Goal: Check status

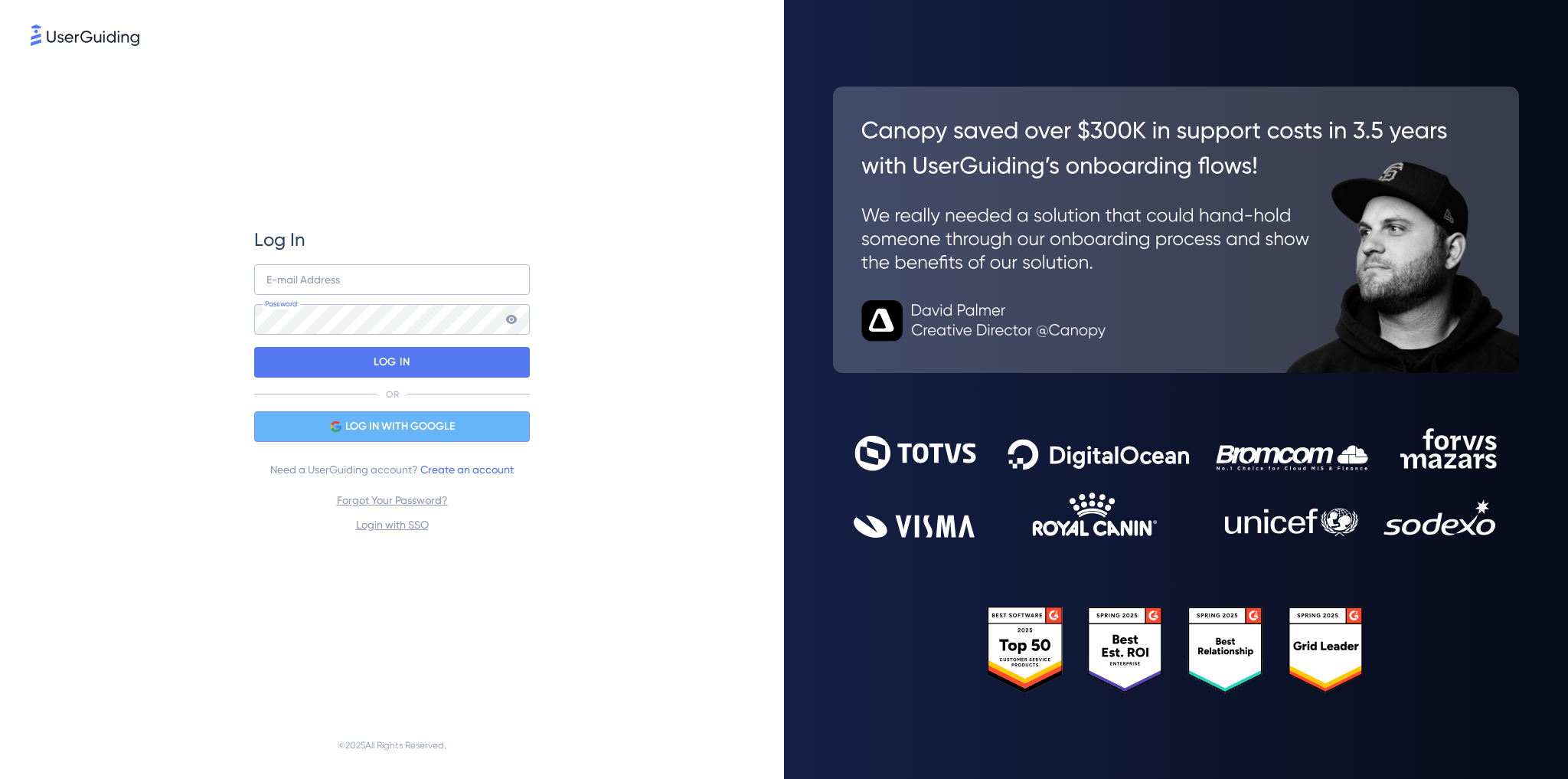
click at [407, 426] on span "LOG IN WITH GOOGLE" at bounding box center [400, 426] width 110 height 18
click at [346, 432] on span "LOG IN WITH GOOGLE" at bounding box center [400, 426] width 110 height 18
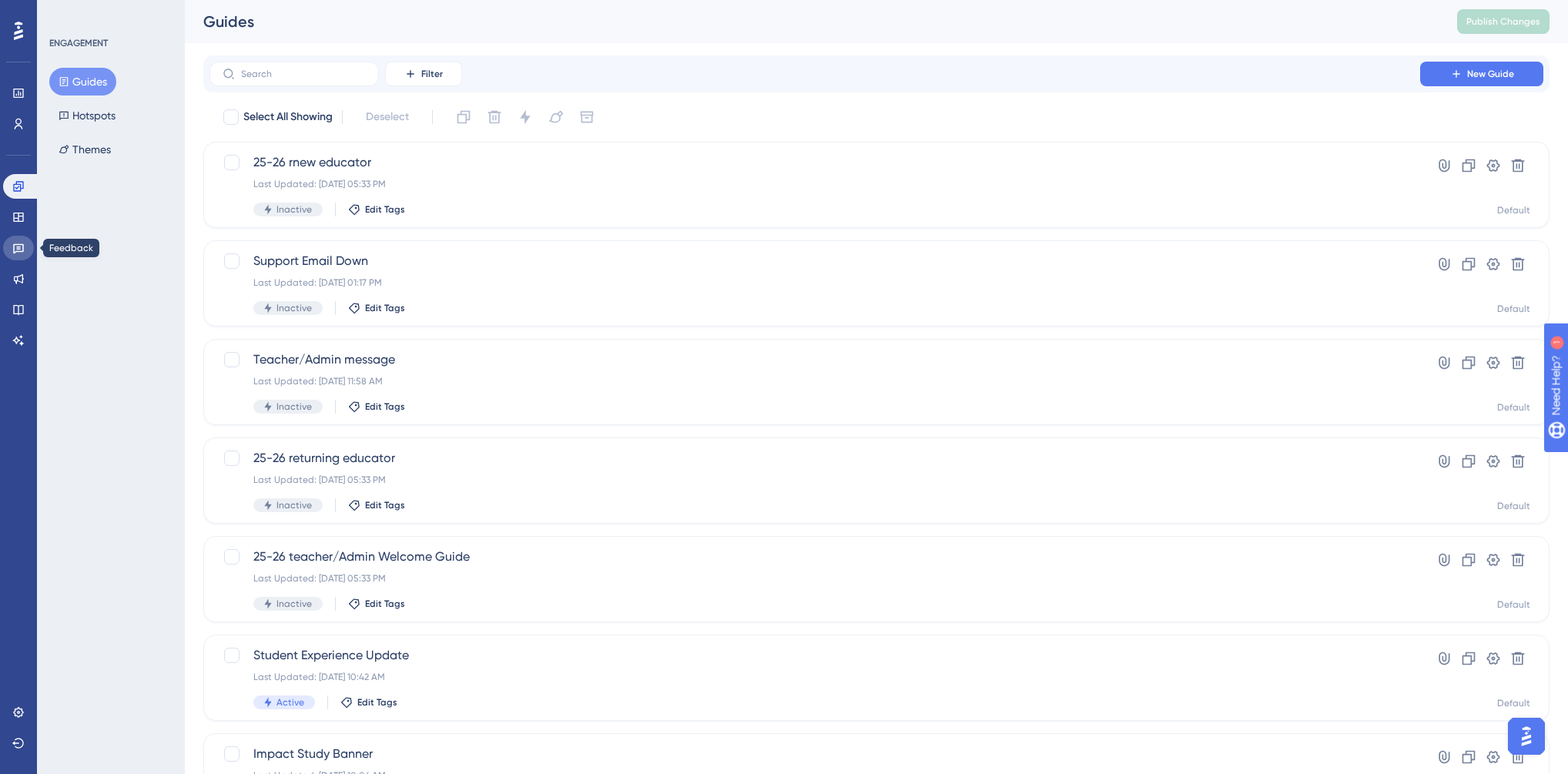
click at [14, 243] on icon at bounding box center [18, 248] width 12 height 12
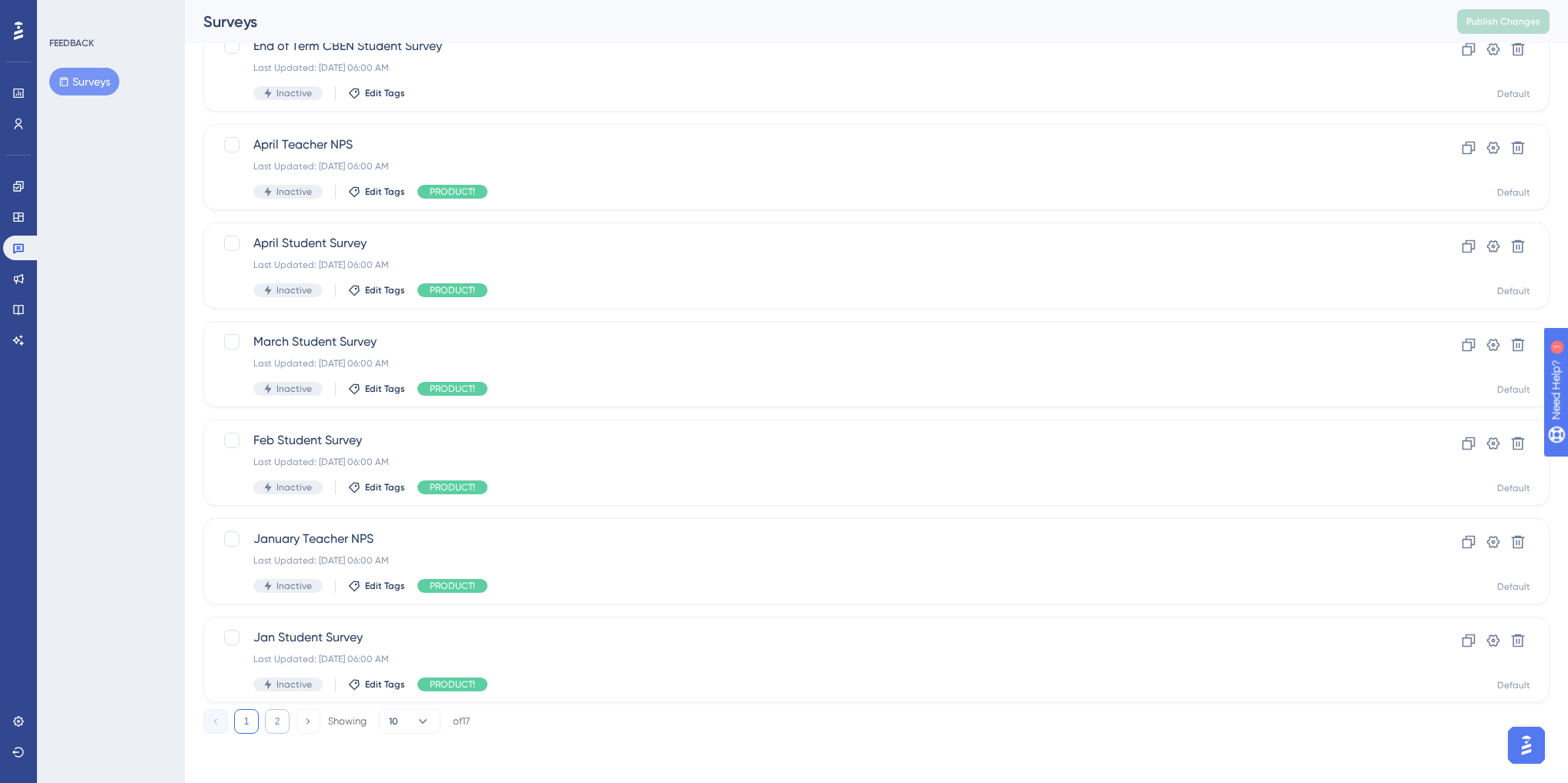
click at [281, 723] on button "2" at bounding box center [277, 721] width 25 height 25
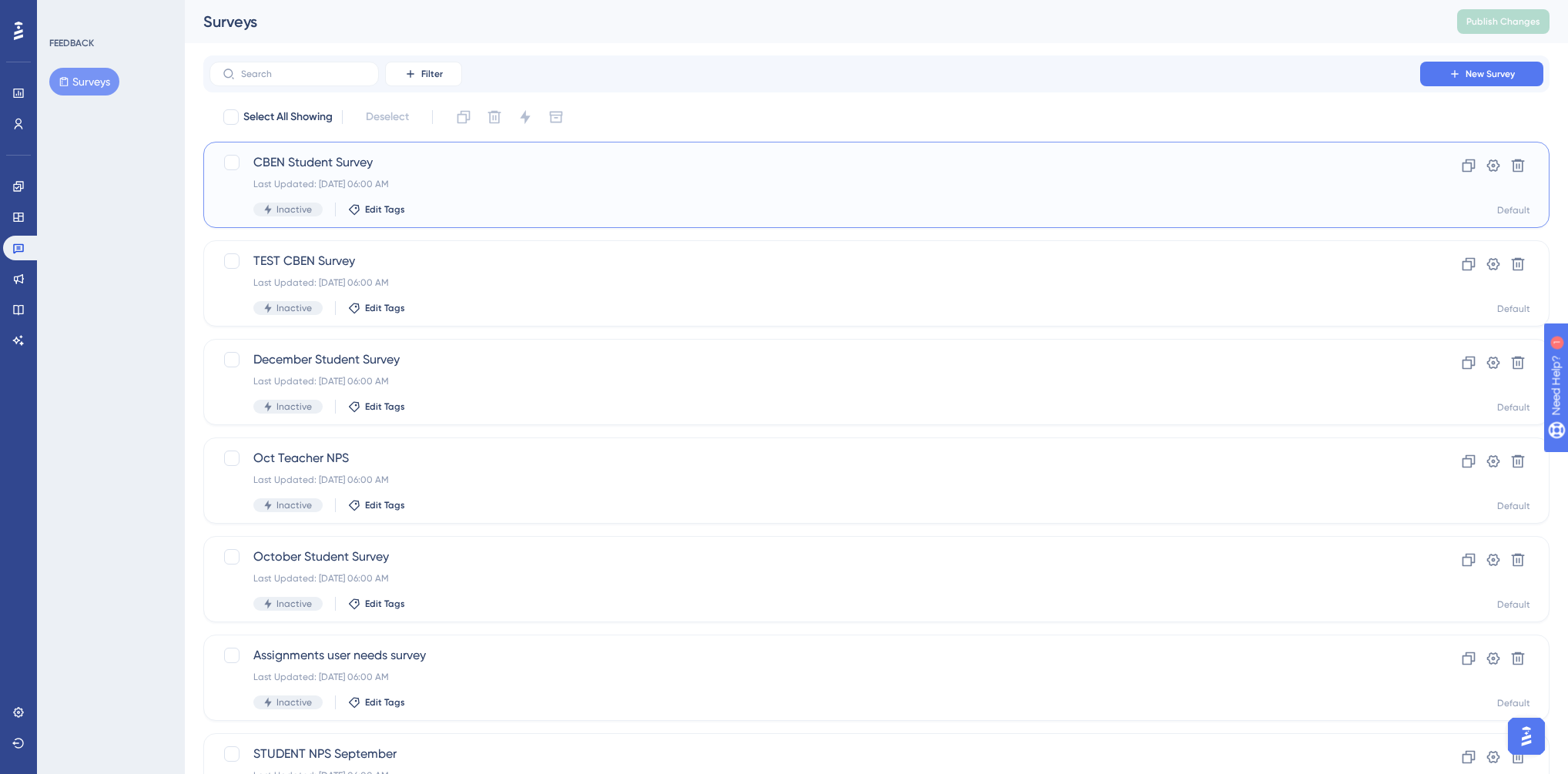
click at [305, 165] on span "CBEN Student Survey" at bounding box center [814, 161] width 1123 height 18
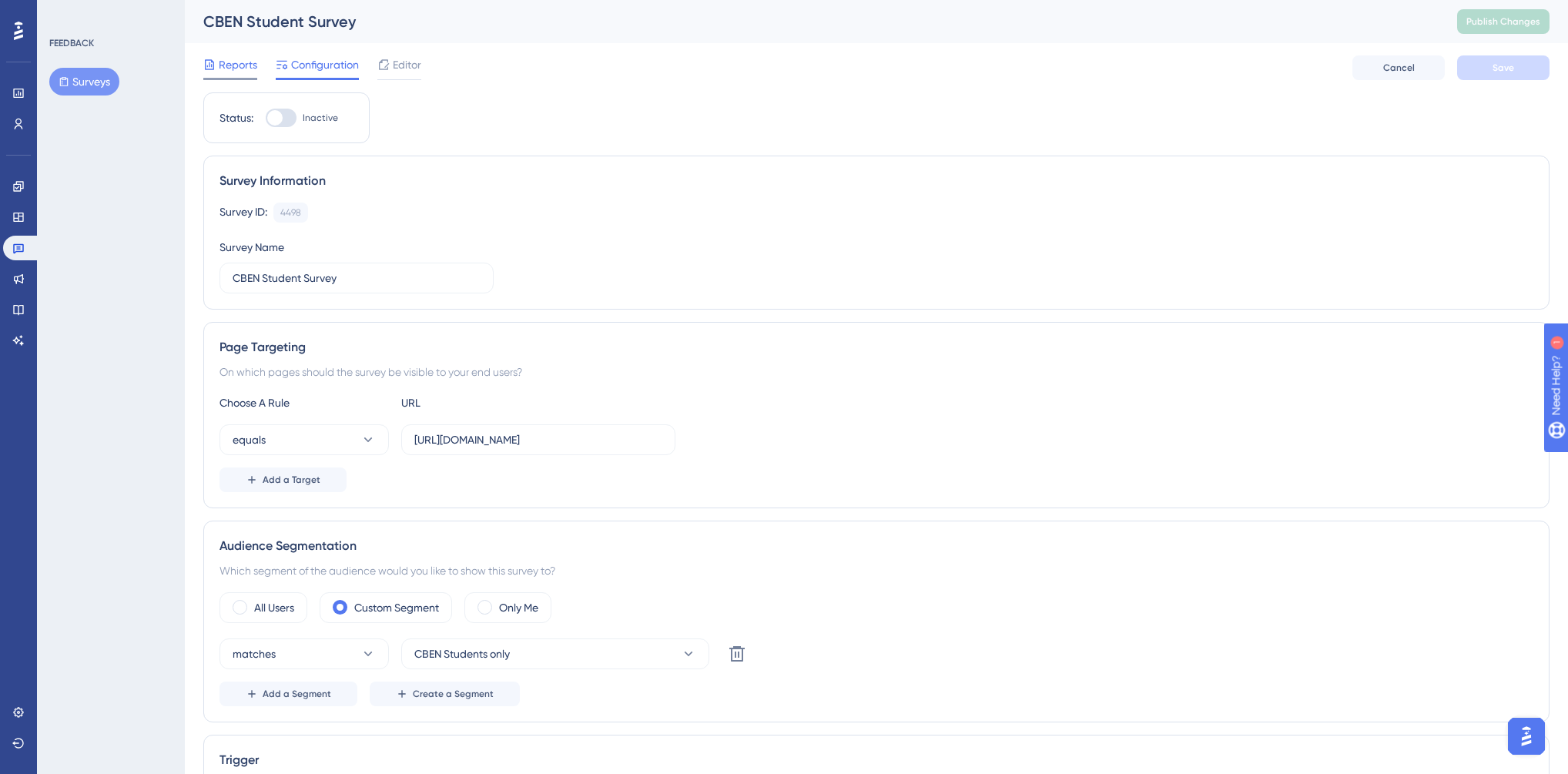
click at [227, 60] on span "Reports" at bounding box center [237, 64] width 39 height 18
